Goal: Information Seeking & Learning: Understand process/instructions

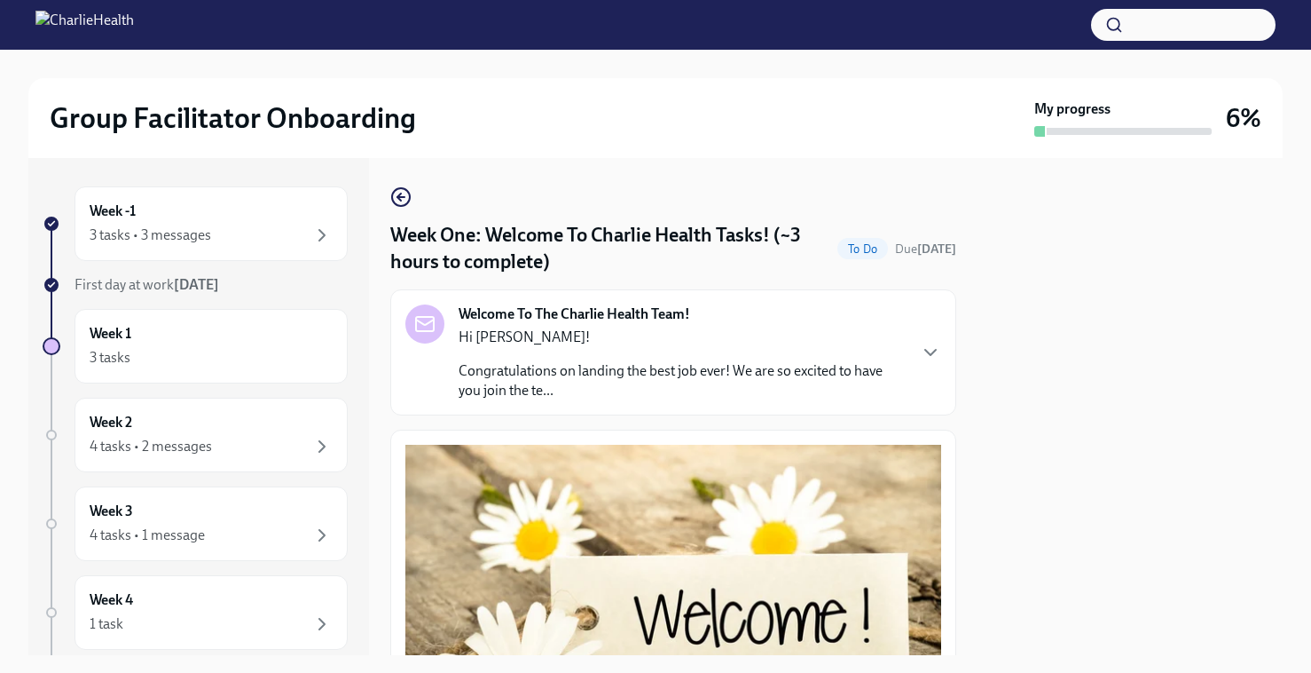
scroll to position [1909, 0]
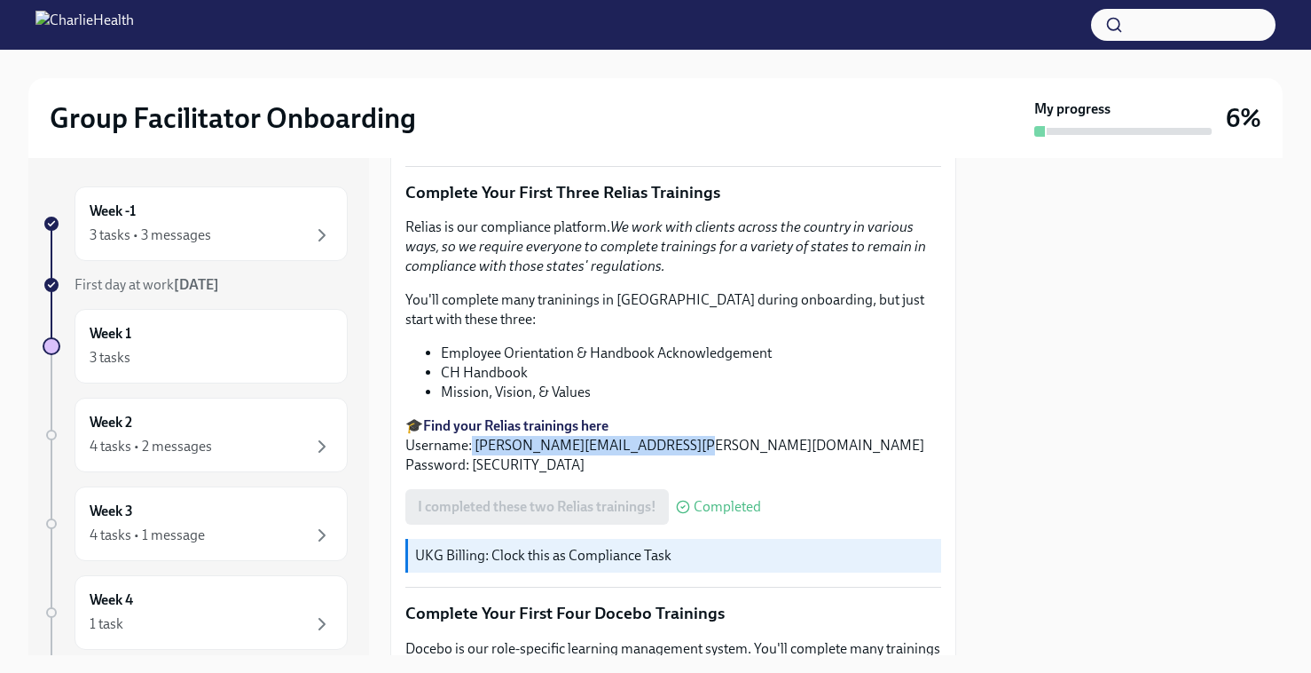
drag, startPoint x: 674, startPoint y: 446, endPoint x: 470, endPoint y: 445, distance: 204.1
click at [470, 445] on p "🎓 Find your Relias trainings here Username: [PERSON_NAME][EMAIL_ADDRESS][PERSON…" at bounding box center [673, 445] width 536 height 59
copy p "[PERSON_NAME][EMAIL_ADDRESS][PERSON_NAME][DOMAIN_NAME]"
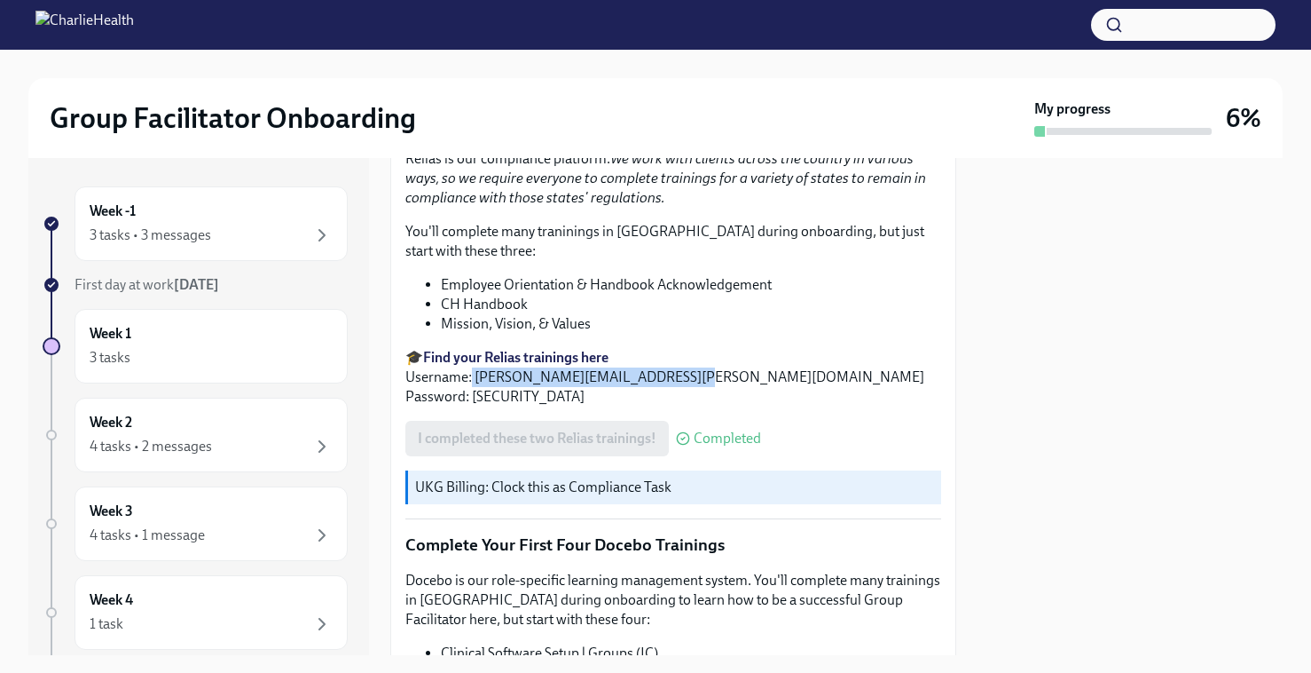
scroll to position [1974, 0]
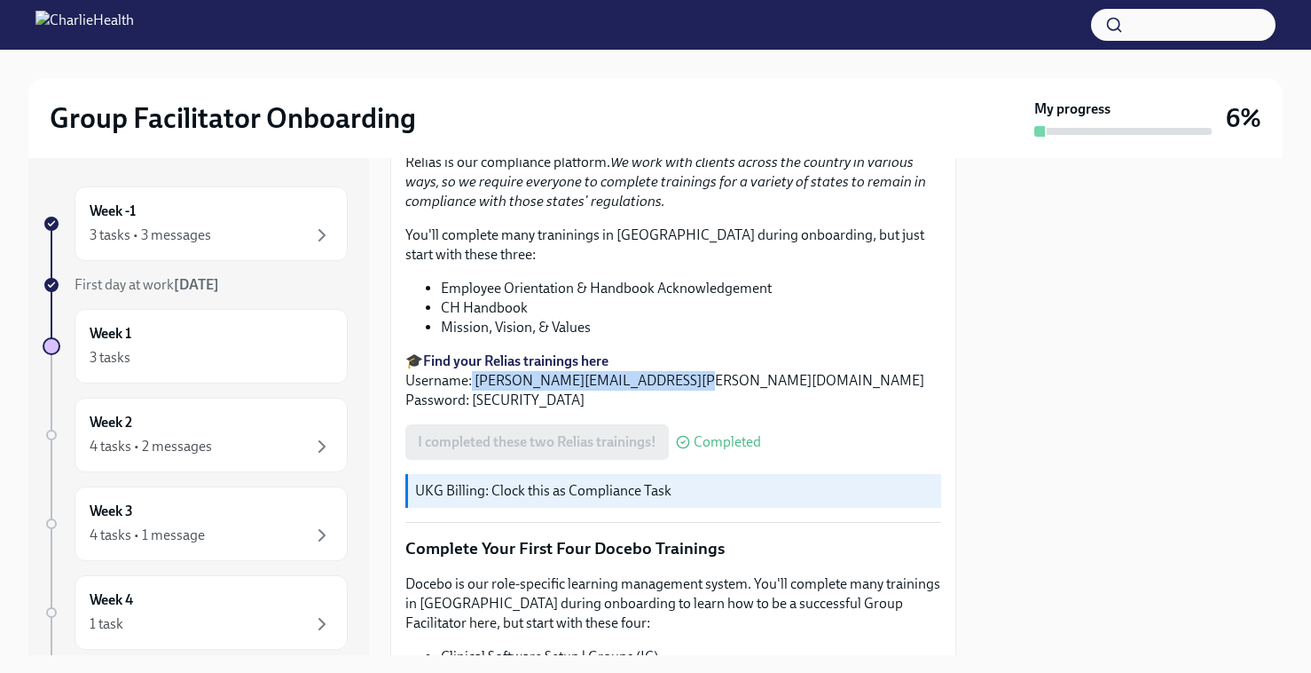
click at [619, 387] on p "🎓 Find your Relias trainings here Username: [PERSON_NAME][EMAIL_ADDRESS][PERSON…" at bounding box center [673, 380] width 536 height 59
drag, startPoint x: 684, startPoint y: 383, endPoint x: 475, endPoint y: 384, distance: 209.4
click at [474, 384] on p "🎓 Find your Relias trainings here Username: [PERSON_NAME][EMAIL_ADDRESS][PERSON…" at bounding box center [673, 380] width 536 height 59
copy p "[PERSON_NAME][EMAIL_ADDRESS][PERSON_NAME][DOMAIN_NAME]"
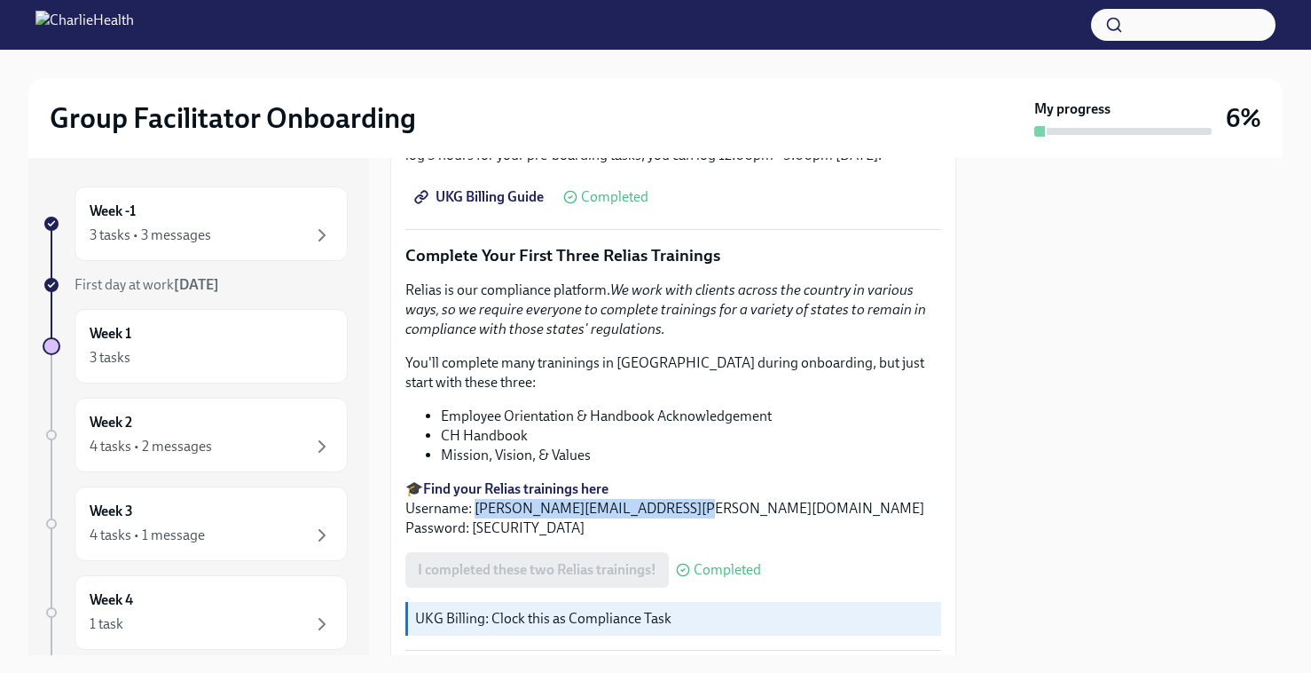
scroll to position [1870, 0]
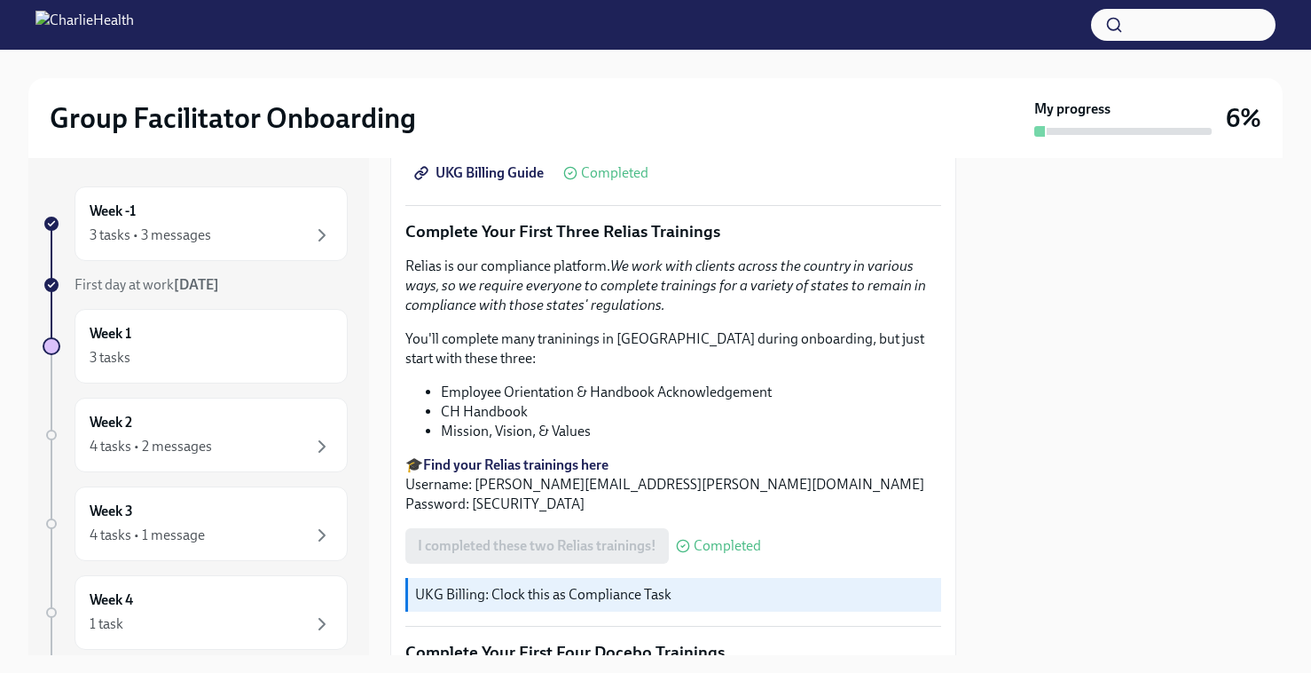
click at [719, 444] on div "Relias is our compliance platform. We work with clients across the country in v…" at bounding box center [673, 384] width 536 height 257
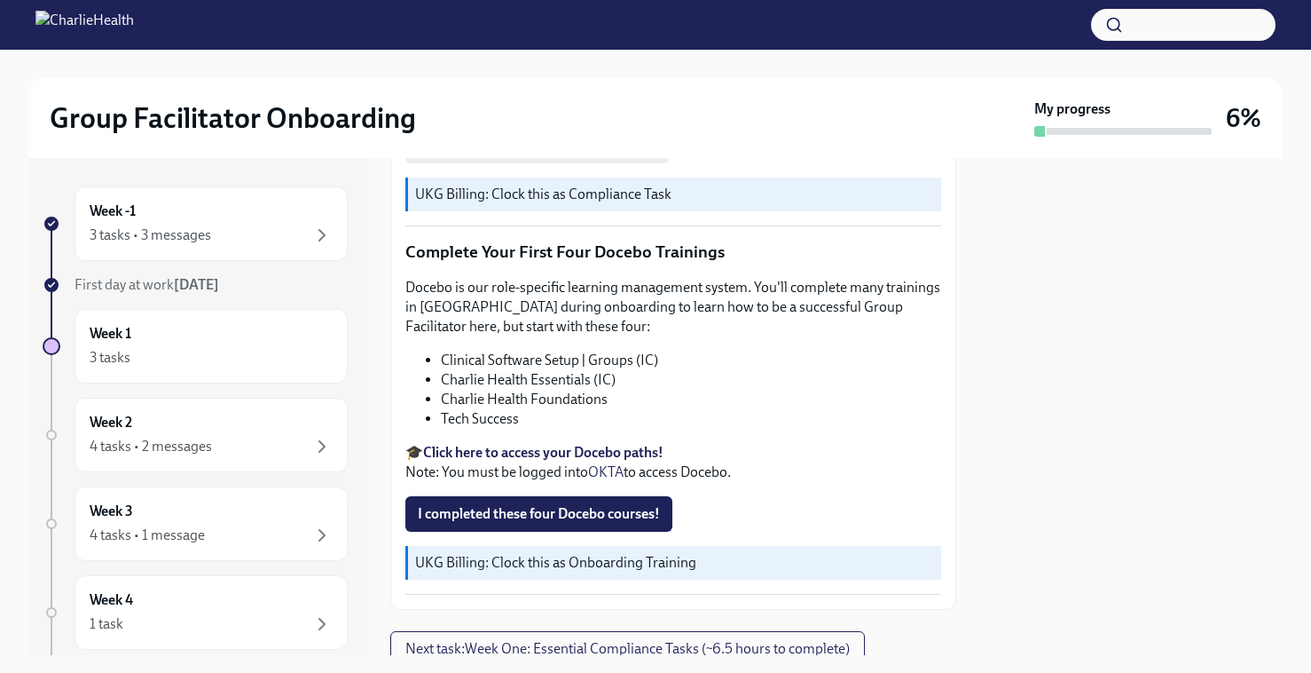
scroll to position [2273, 0]
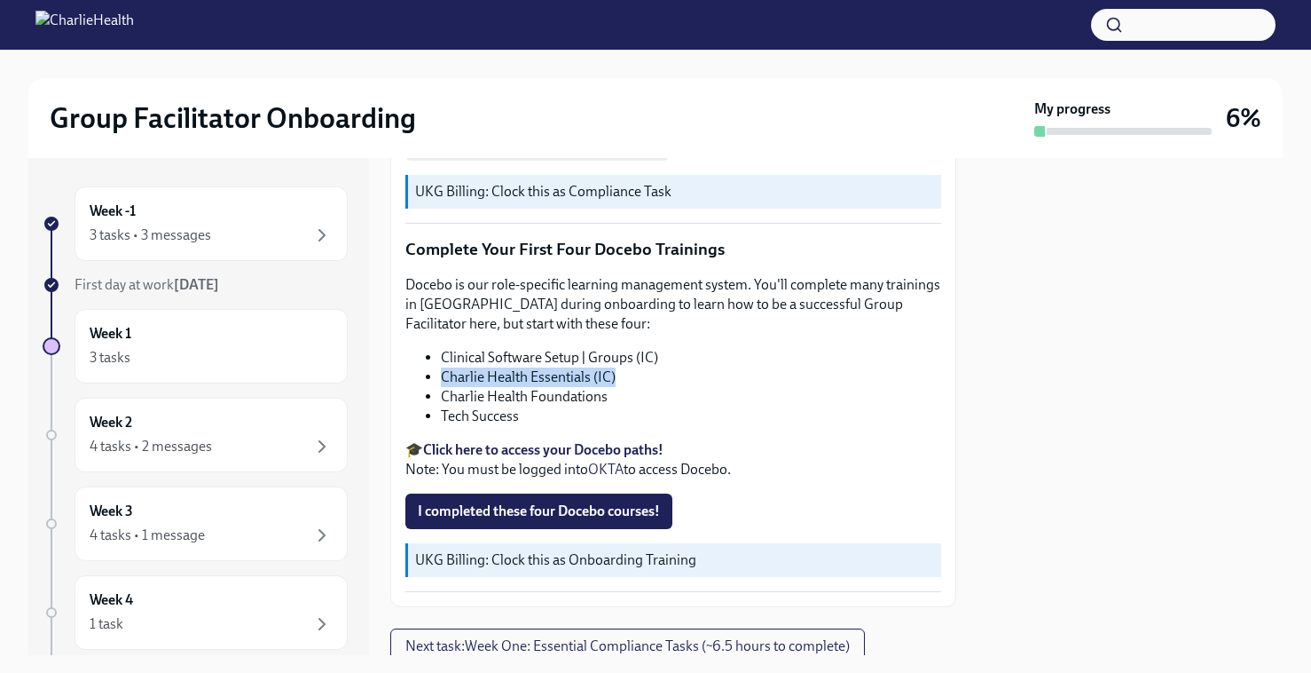
drag, startPoint x: 620, startPoint y: 374, endPoint x: 442, endPoint y: 376, distance: 178.4
click at [441, 376] on li "Charlie Health Essentials (IC)" at bounding box center [691, 377] width 500 height 20
copy li "Charlie Health Essentials (IC)"
